Goal: Navigation & Orientation: Go to known website

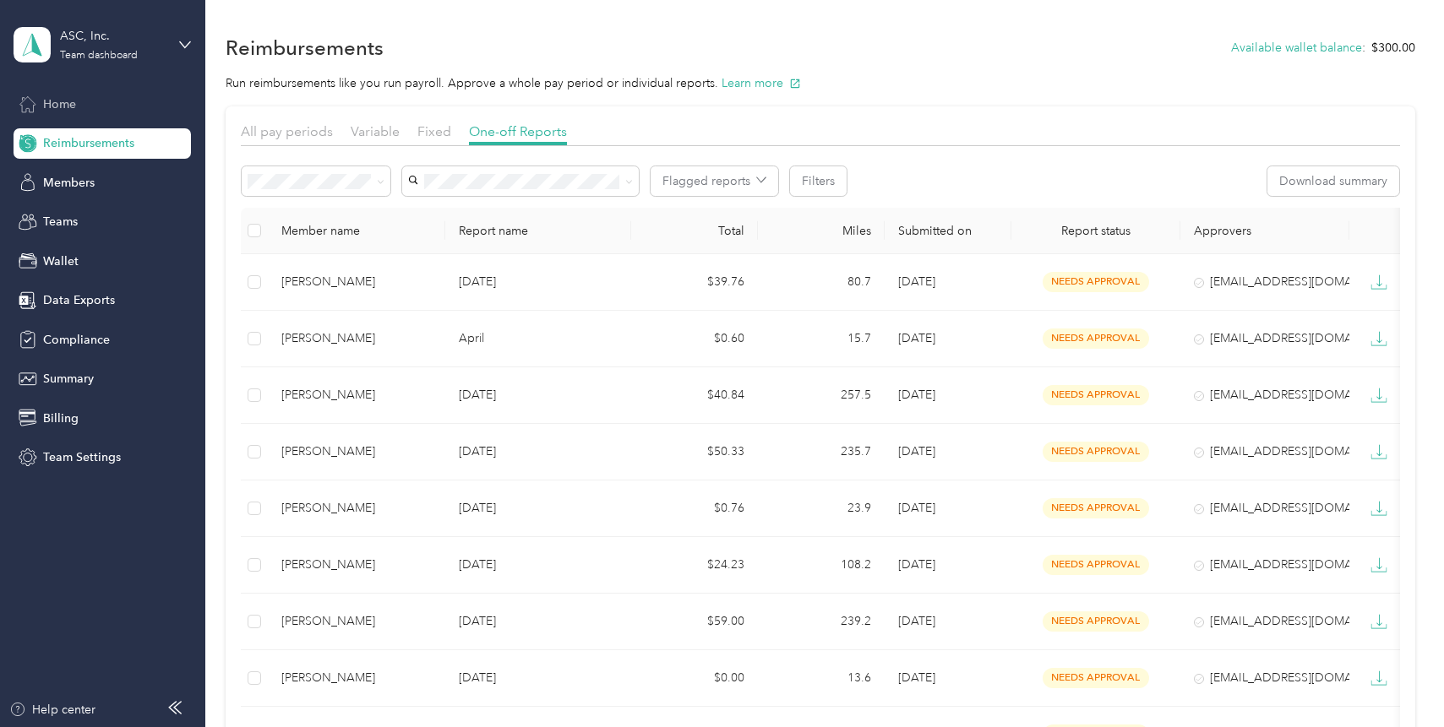
click at [79, 97] on div "Home" at bounding box center [102, 104] width 177 height 30
